Goal: Task Accomplishment & Management: Use online tool/utility

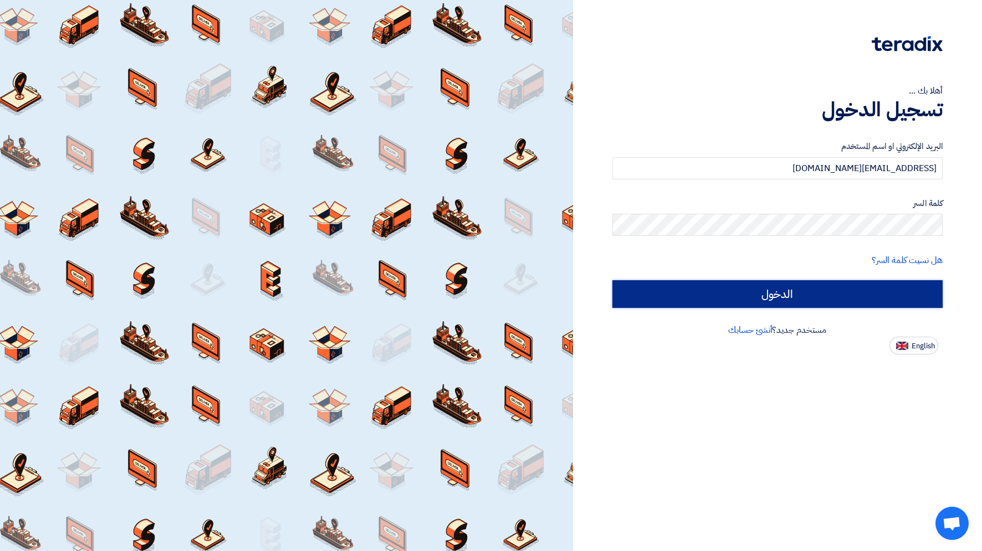
drag, startPoint x: 832, startPoint y: 290, endPoint x: 799, endPoint y: 283, distance: 34.0
click at [831, 290] on input "الدخول" at bounding box center [777, 294] width 330 height 28
click at [810, 299] on input "الدخول" at bounding box center [777, 294] width 330 height 28
